Goal: Contribute content

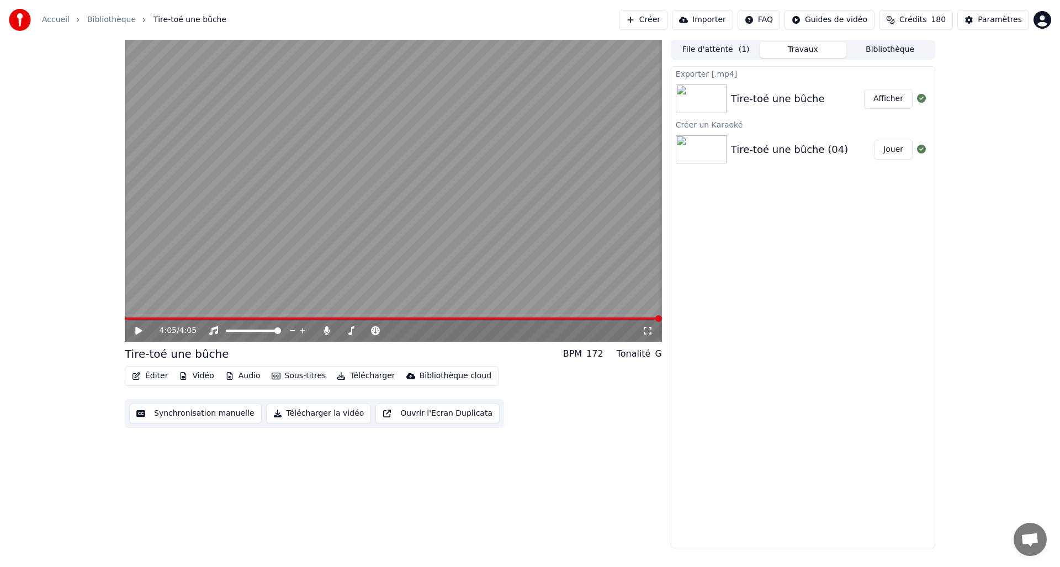
click at [659, 18] on button "Créer" at bounding box center [643, 20] width 49 height 20
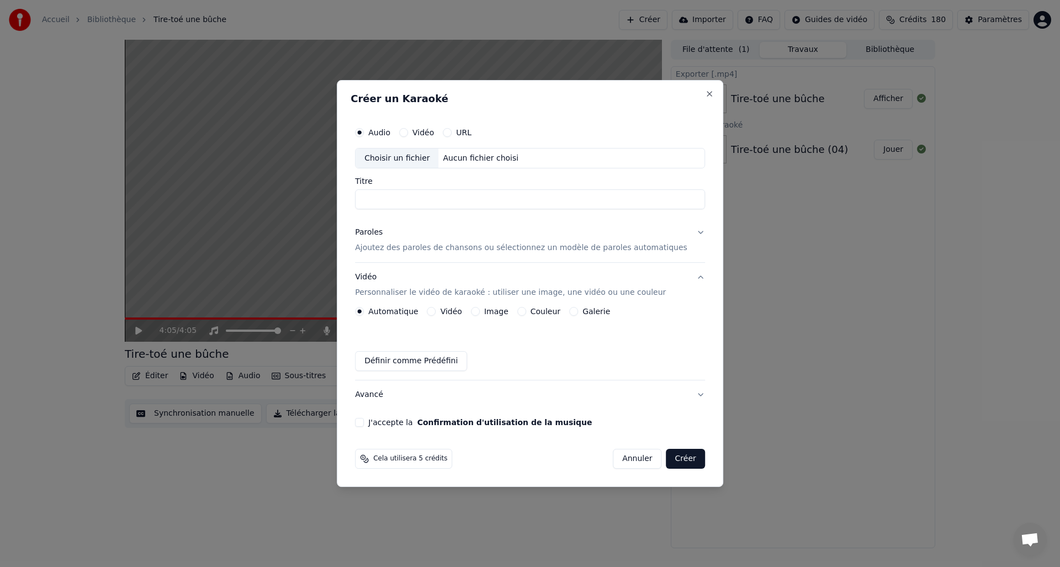
click at [380, 131] on label "Audio" at bounding box center [379, 133] width 22 height 8
click at [364, 131] on button "Audio" at bounding box center [359, 132] width 9 height 9
click at [383, 134] on label "Audio" at bounding box center [379, 133] width 22 height 8
click at [364, 134] on button "Audio" at bounding box center [359, 132] width 9 height 9
click at [396, 157] on div "Choisir un fichier" at bounding box center [397, 159] width 83 height 20
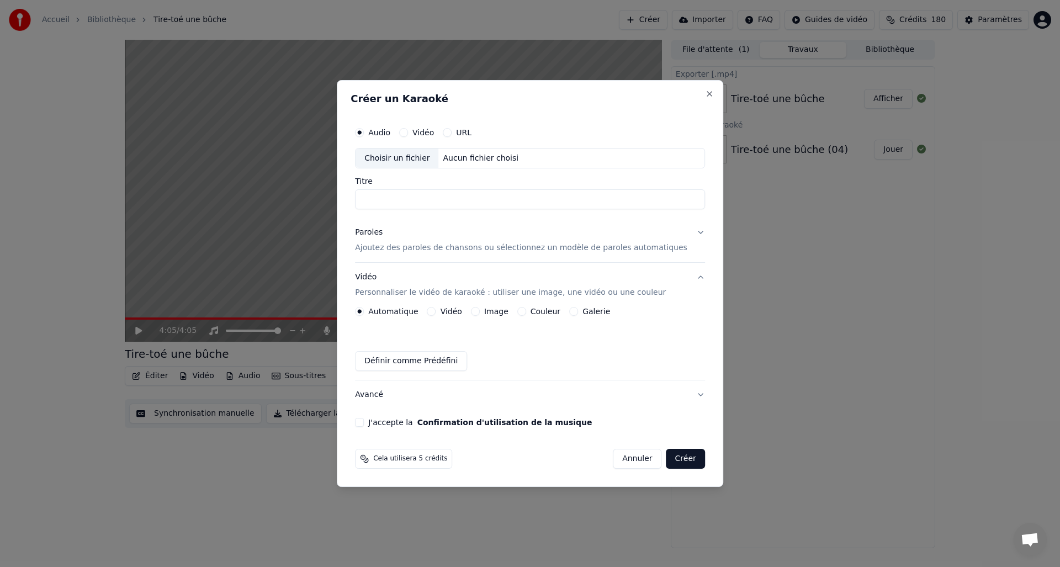
type input "**********"
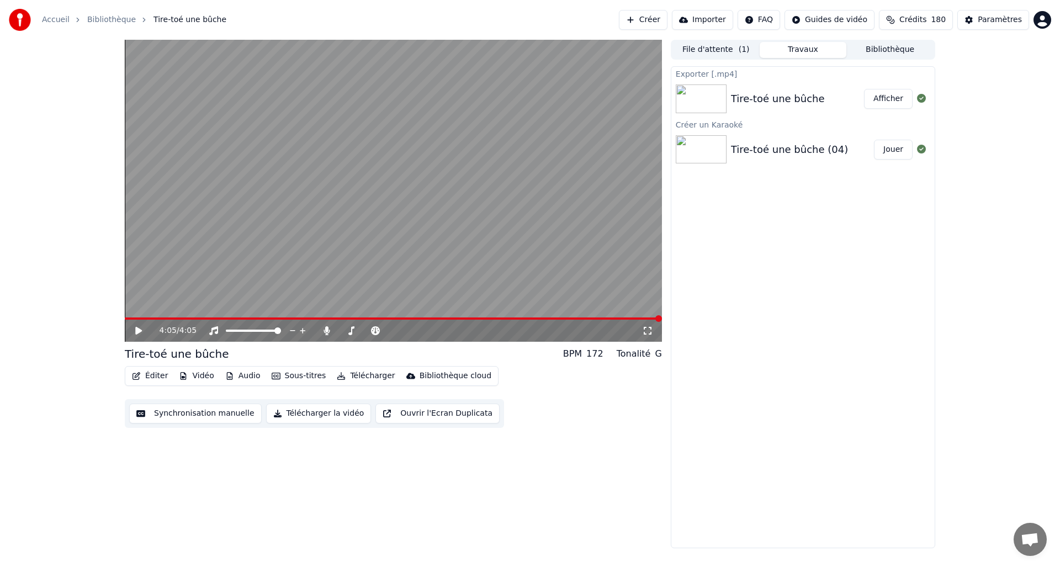
click at [654, 14] on button "Créer" at bounding box center [643, 20] width 49 height 20
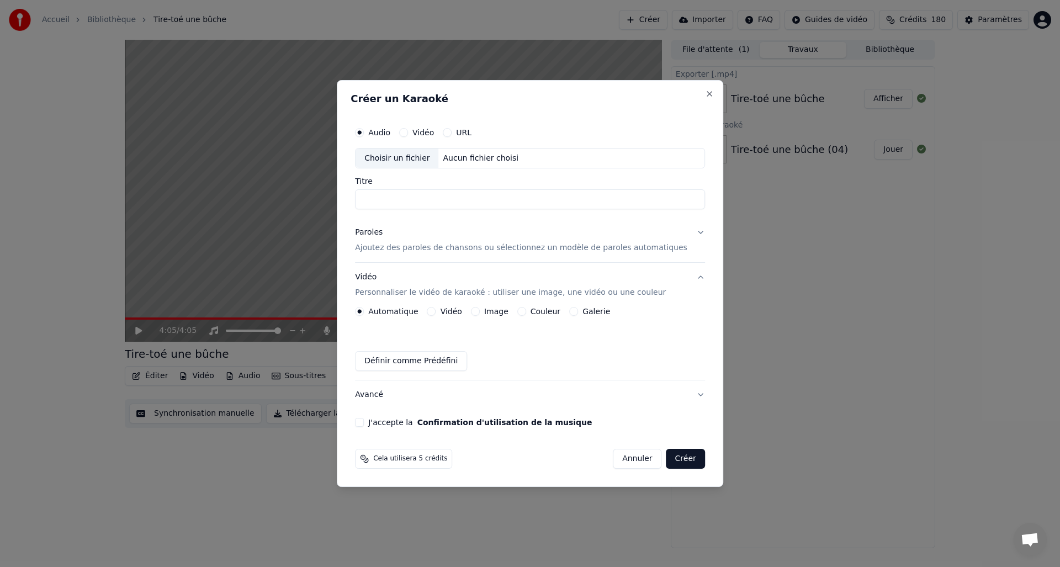
click at [398, 159] on div "Choisir un fichier" at bounding box center [397, 159] width 83 height 20
type input "**********"
click at [382, 238] on div "Paroles" at bounding box center [369, 232] width 28 height 11
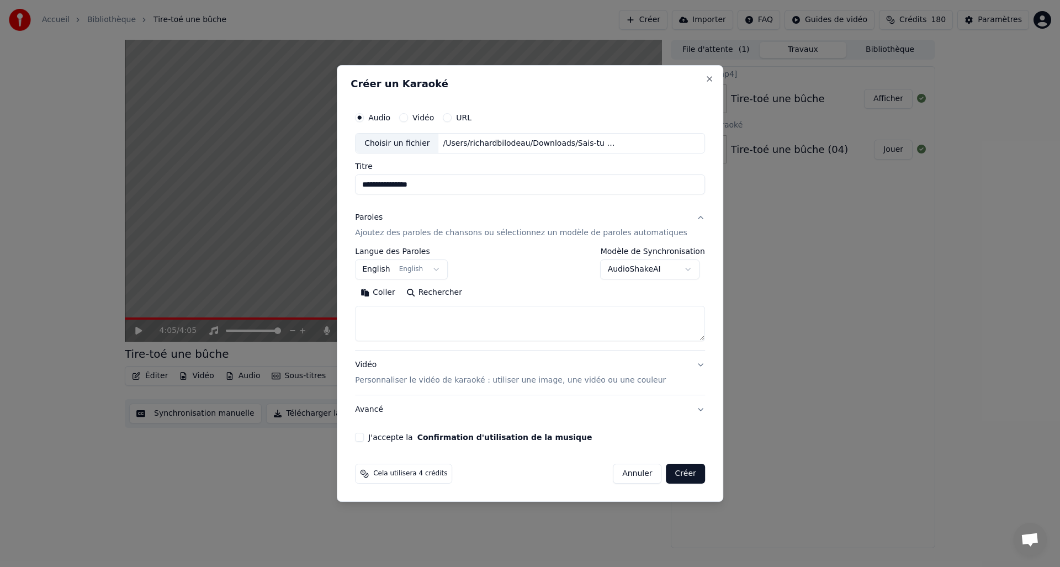
click at [399, 291] on button "Coller" at bounding box center [378, 293] width 46 height 18
click at [378, 369] on div "Vidéo Personnaliser le vidéo de karaoké : utiliser une image, une vidéo ou une …" at bounding box center [510, 373] width 311 height 26
type textarea "**********"
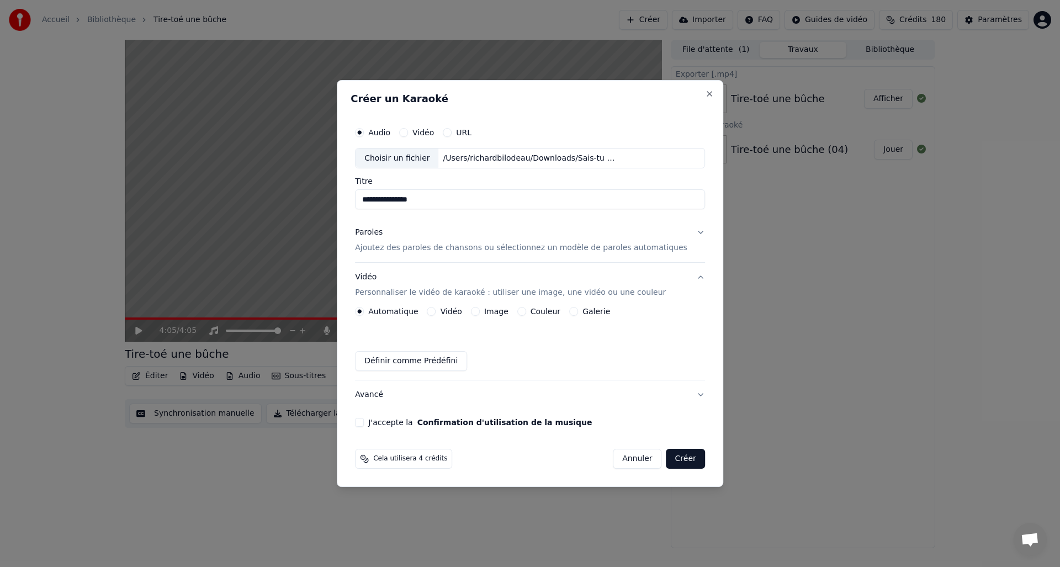
click at [478, 310] on button "Image" at bounding box center [475, 311] width 9 height 9
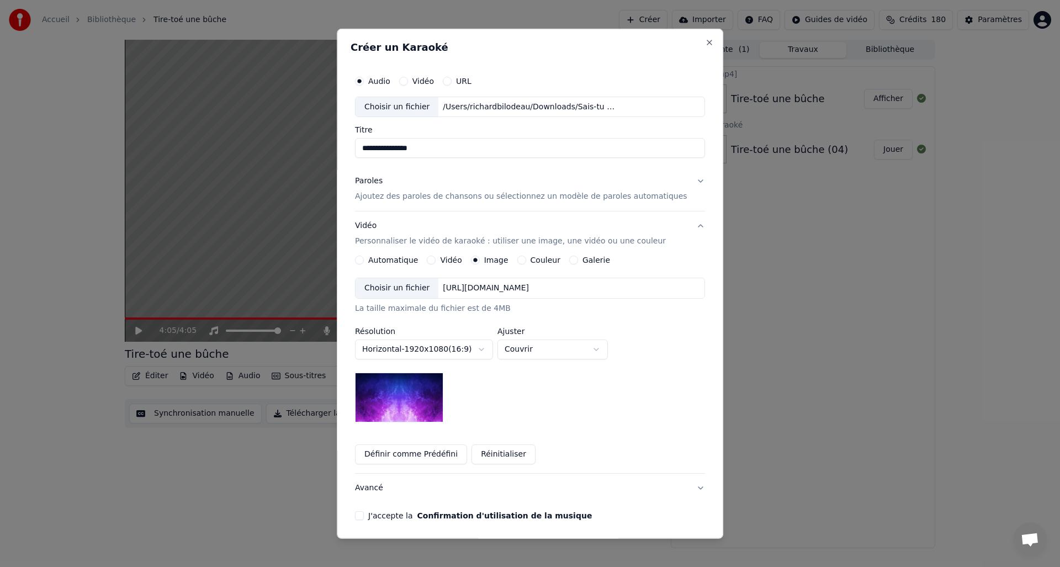
click at [393, 289] on div "Choisir un fichier" at bounding box center [397, 288] width 83 height 20
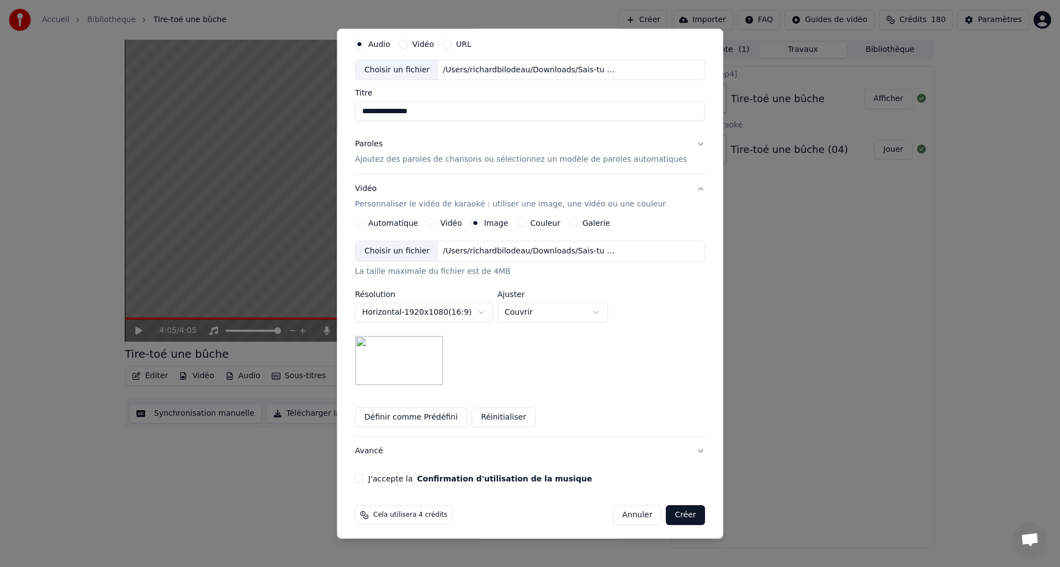
scroll to position [41, 0]
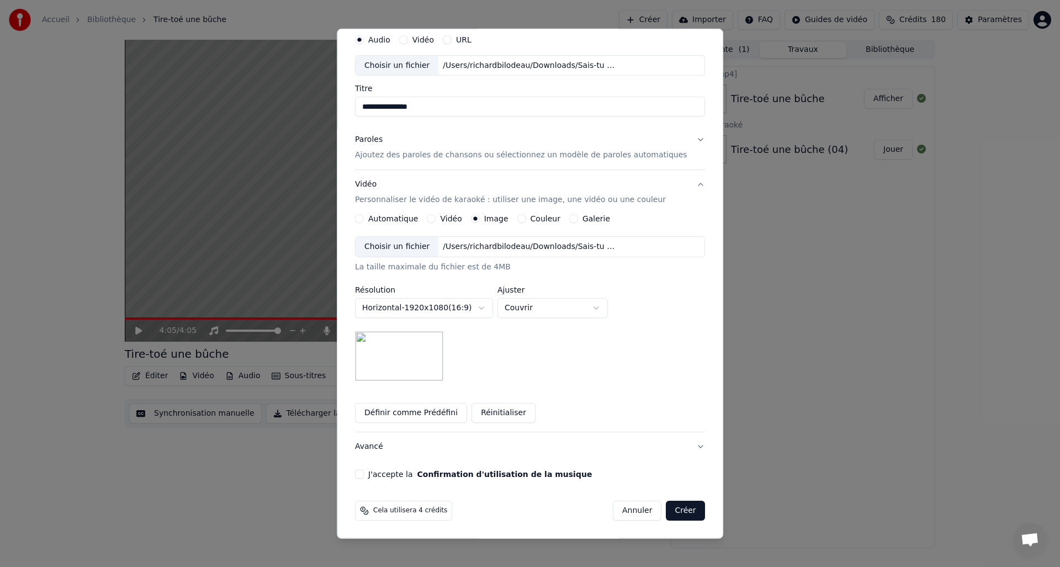
drag, startPoint x: 370, startPoint y: 475, endPoint x: 394, endPoint y: 473, distance: 23.8
click at [364, 475] on button "J'accepte la Confirmation d'utilisation de la musique" at bounding box center [359, 474] width 9 height 9
drag, startPoint x: 680, startPoint y: 510, endPoint x: 693, endPoint y: 510, distance: 13.8
click at [679, 510] on button "Créer" at bounding box center [685, 511] width 39 height 20
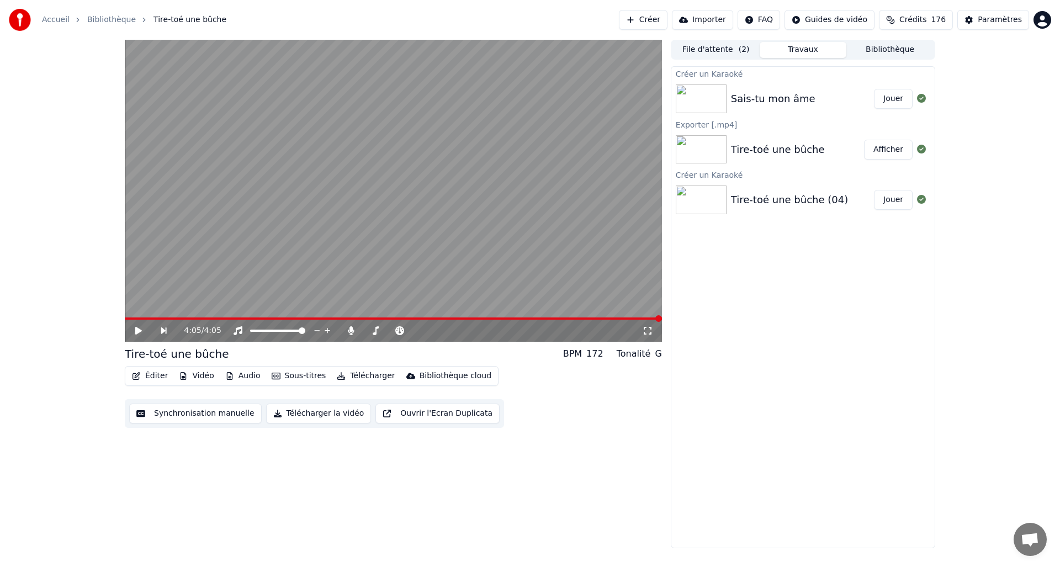
click at [893, 95] on button "Jouer" at bounding box center [893, 99] width 39 height 20
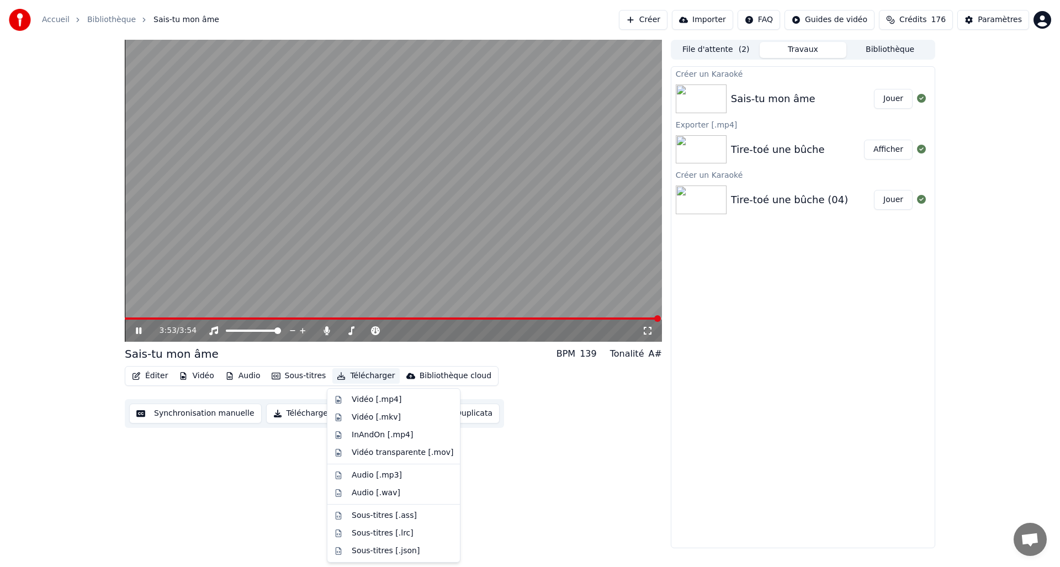
click at [363, 377] on button "Télécharger" at bounding box center [365, 375] width 67 height 15
click at [373, 400] on div "Vidéo [.mp4]" at bounding box center [377, 399] width 50 height 11
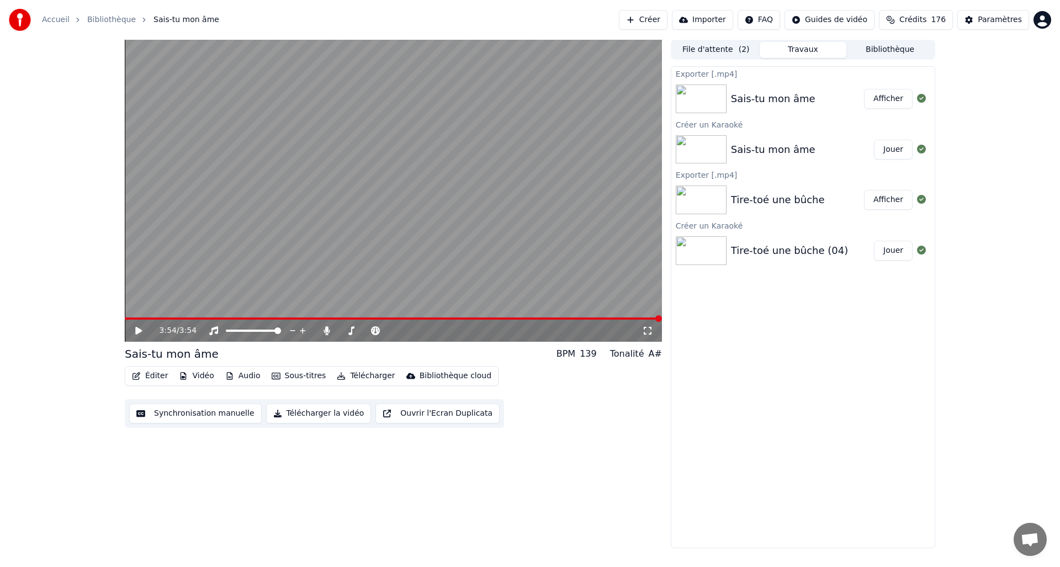
click at [888, 100] on button "Afficher" at bounding box center [888, 99] width 49 height 20
